Goal: Information Seeking & Learning: Find specific fact

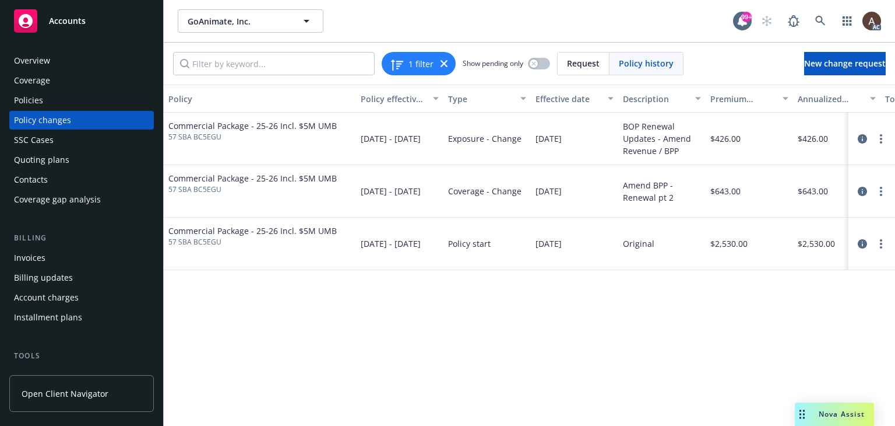
scroll to position [0, 207]
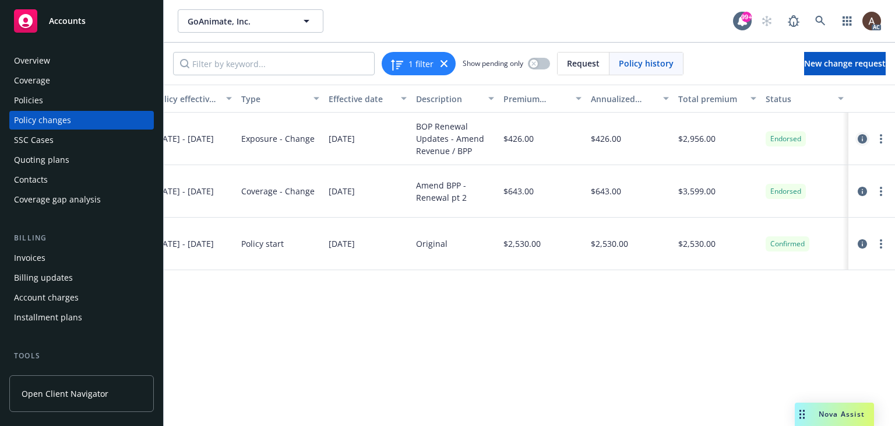
click at [860, 136] on icon "circleInformation" at bounding box center [862, 138] width 9 height 9
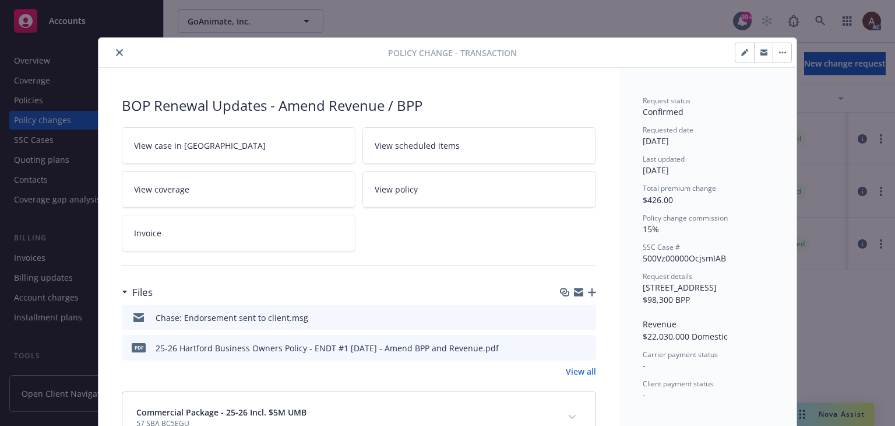
scroll to position [35, 0]
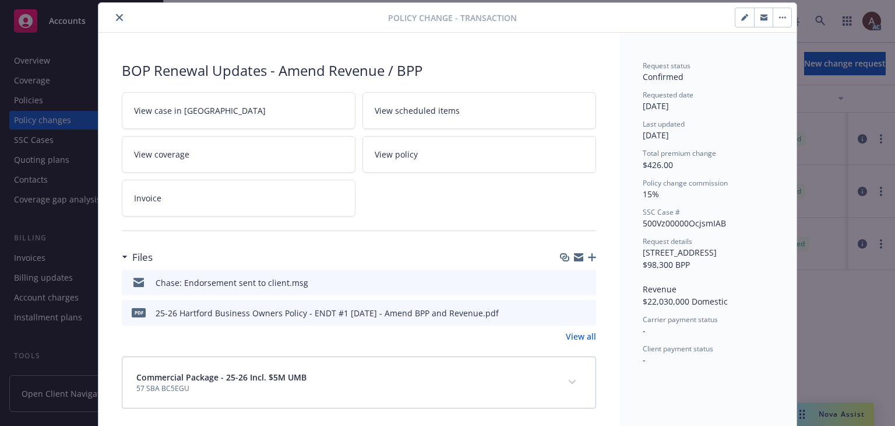
click at [120, 15] on button "close" at bounding box center [120, 17] width 14 height 14
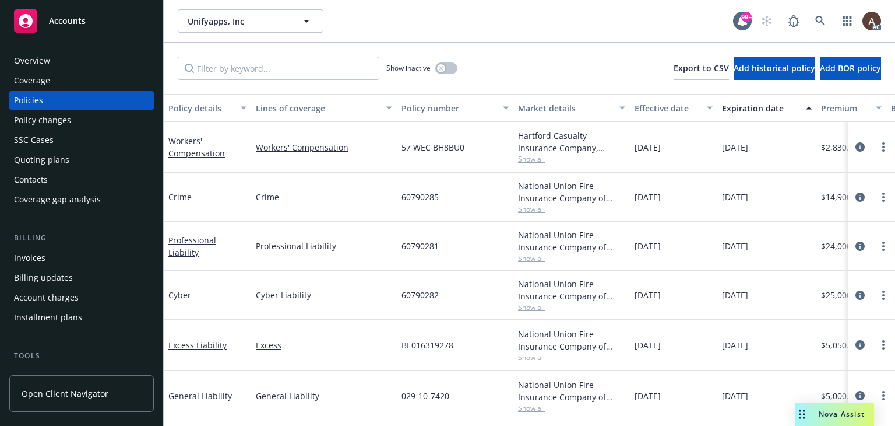
click at [82, 124] on div "Policy changes" at bounding box center [81, 120] width 135 height 19
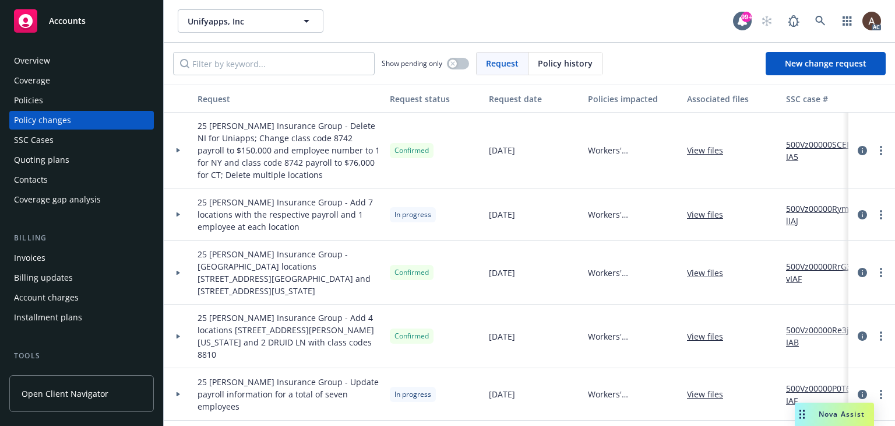
click at [179, 213] on icon at bounding box center [178, 214] width 5 height 4
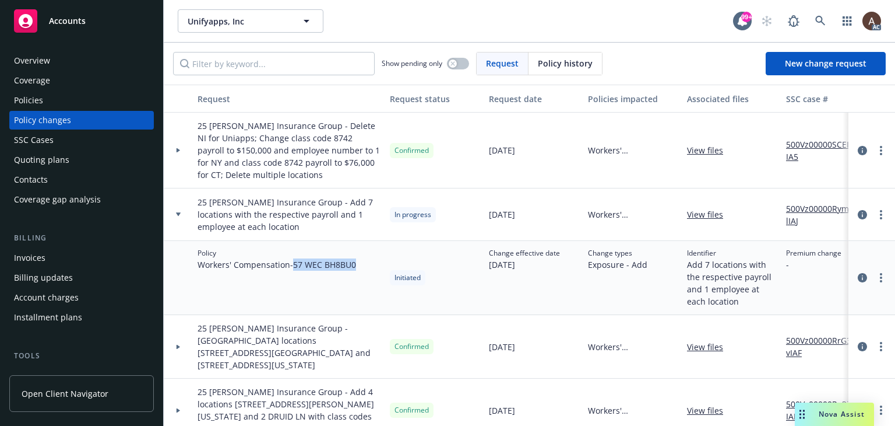
drag, startPoint x: 297, startPoint y: 265, endPoint x: 368, endPoint y: 269, distance: 71.3
click at [368, 269] on div "Policy Workers' Compensation - 57 WEC BH8BU0" at bounding box center [289, 278] width 192 height 74
copy span "57 WEC BH8BU0"
click at [302, 283] on div "Policy Workers' Compensation - 57 WEC BH8BU0" at bounding box center [289, 278] width 192 height 74
drag, startPoint x: 297, startPoint y: 266, endPoint x: 361, endPoint y: 268, distance: 64.1
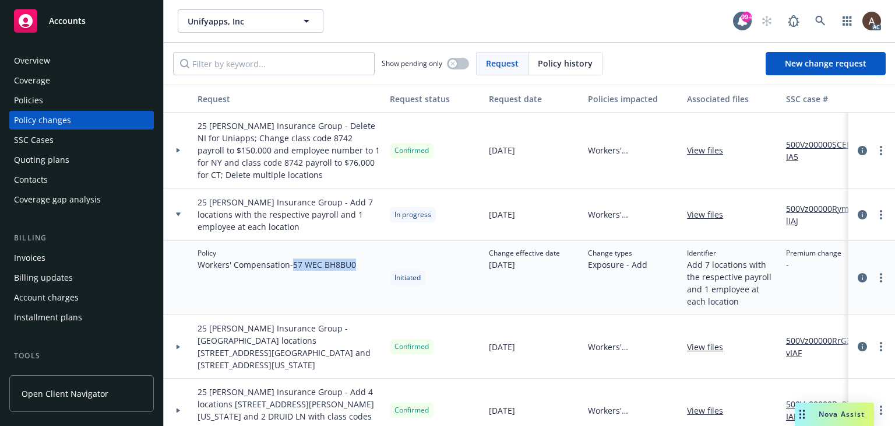
click at [361, 268] on div "Policy Workers' Compensation - 57 WEC BH8BU0" at bounding box center [289, 278] width 192 height 74
copy span "57 WEC BH8BU0"
click at [176, 149] on icon at bounding box center [178, 150] width 5 height 4
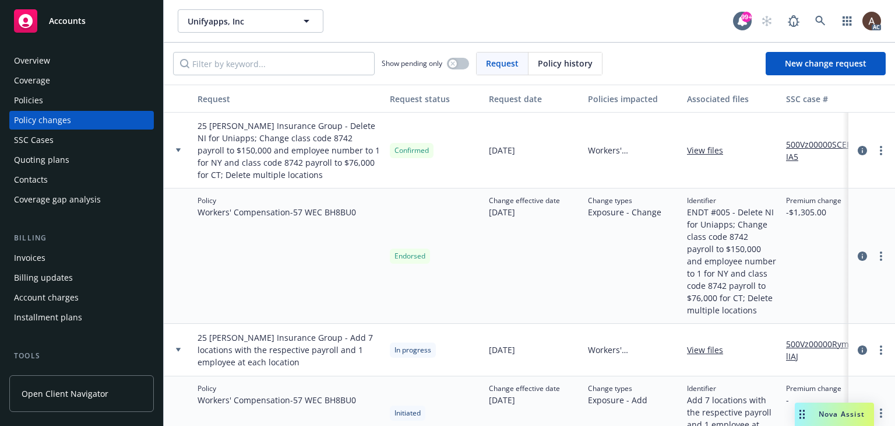
click at [176, 149] on icon at bounding box center [178, 149] width 5 height 3
